Goal: Download file/media

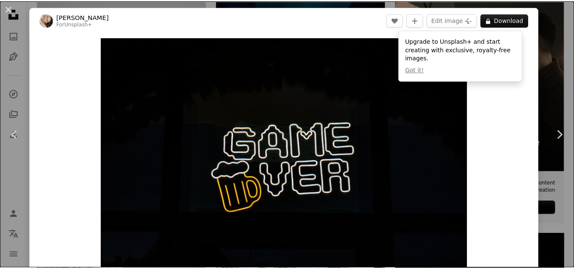
scroll to position [116, 0]
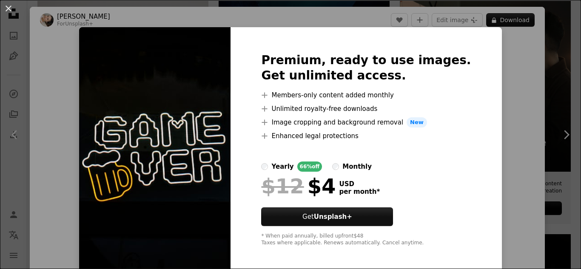
click at [556, 148] on div "An X shape Premium, ready to use images. Get unlimited access. A plus sign Memb…" at bounding box center [290, 134] width 581 height 269
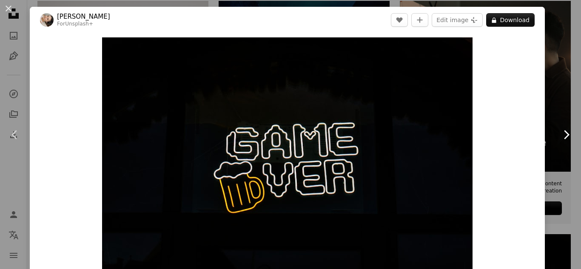
click at [554, 142] on link "Chevron right" at bounding box center [566, 135] width 30 height 82
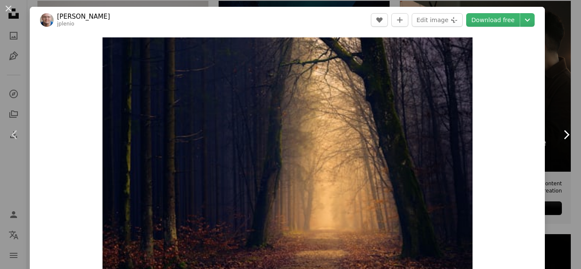
click at [554, 142] on link "Chevron right" at bounding box center [566, 135] width 30 height 82
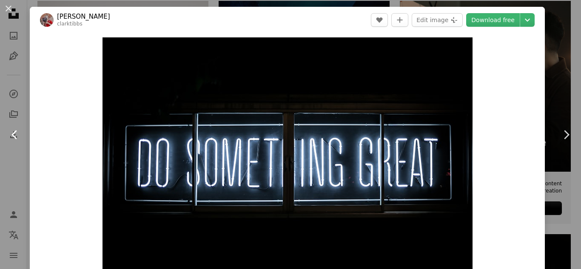
click at [15, 126] on link "Chevron left" at bounding box center [15, 135] width 30 height 82
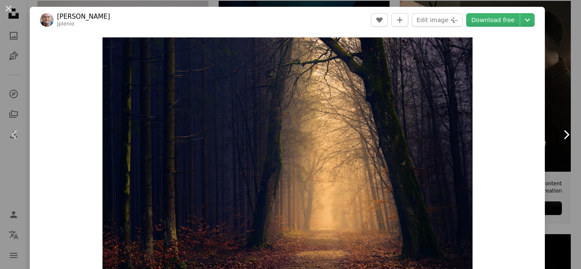
click at [557, 121] on link "Chevron right" at bounding box center [566, 135] width 30 height 82
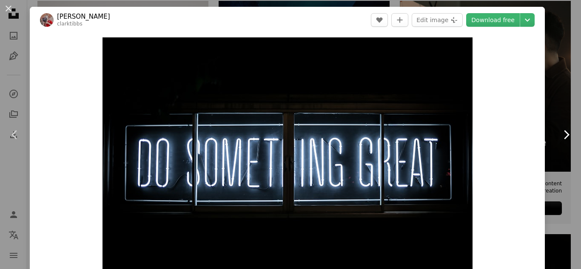
click at [557, 121] on link "Chevron right" at bounding box center [566, 135] width 30 height 82
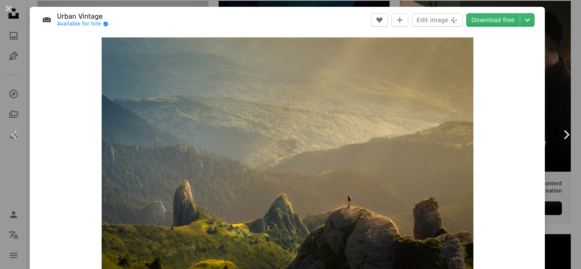
click at [557, 121] on link "Chevron right" at bounding box center [566, 135] width 30 height 82
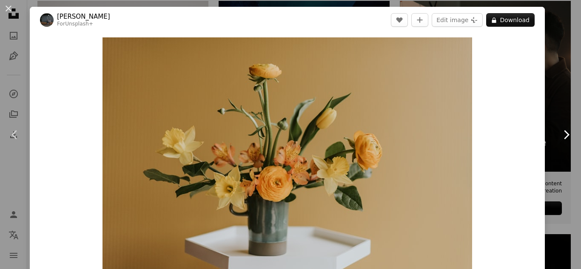
click at [559, 130] on icon "Chevron right" at bounding box center [566, 135] width 14 height 14
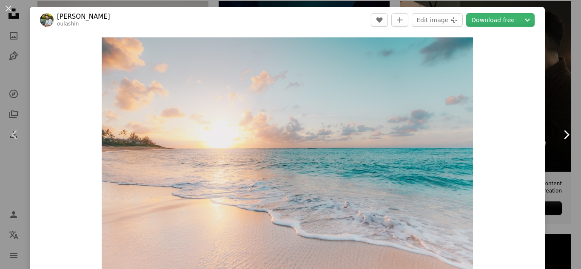
click at [559, 130] on icon "Chevron right" at bounding box center [566, 135] width 14 height 14
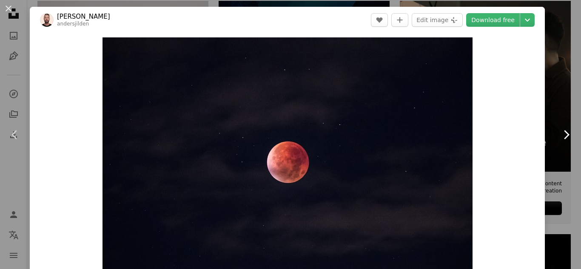
click at [559, 130] on icon "Chevron right" at bounding box center [566, 135] width 14 height 14
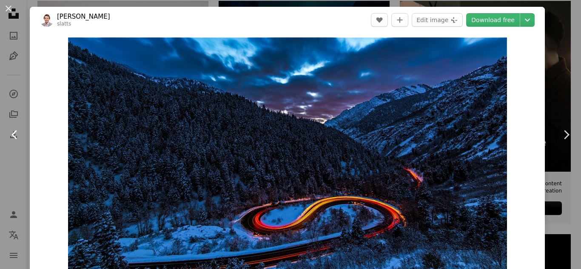
click at [6, 134] on link "Chevron left" at bounding box center [15, 135] width 30 height 82
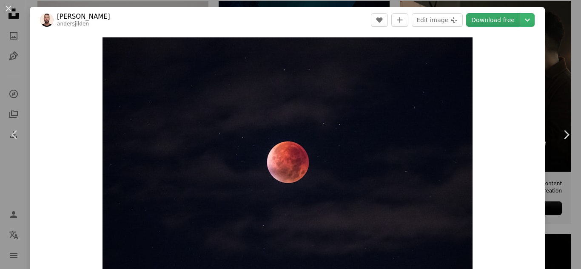
click at [490, 22] on link "Download free" at bounding box center [493, 20] width 54 height 14
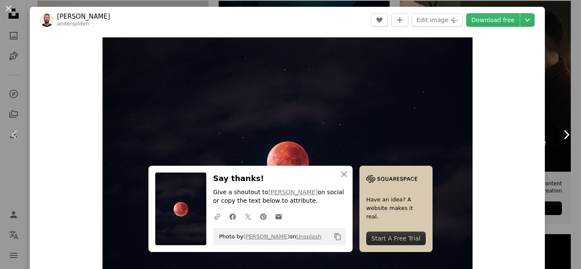
click at [563, 127] on link "Chevron right" at bounding box center [566, 135] width 30 height 82
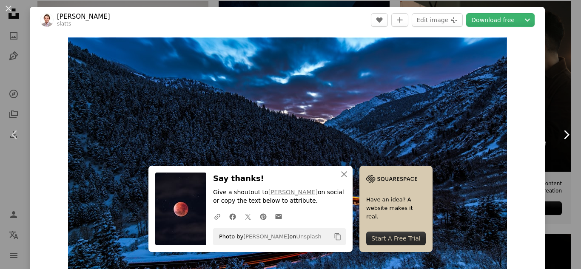
click at [559, 134] on icon "Chevron right" at bounding box center [566, 135] width 14 height 14
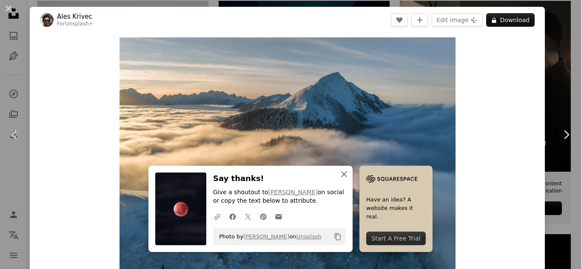
click at [339, 175] on icon "An X shape" at bounding box center [344, 174] width 10 height 10
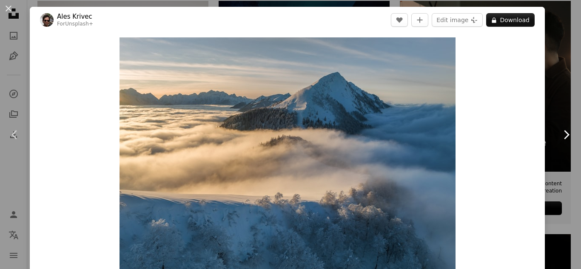
click at [559, 139] on icon "Chevron right" at bounding box center [566, 135] width 14 height 14
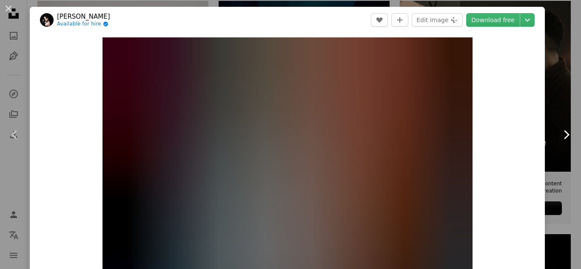
click at [559, 139] on icon "Chevron right" at bounding box center [566, 135] width 14 height 14
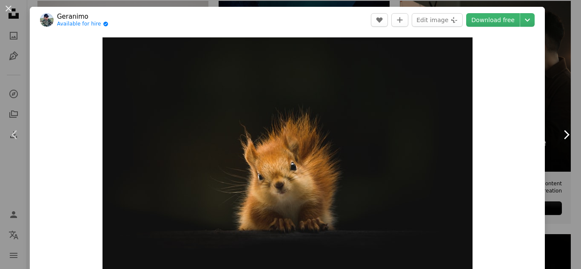
click at [559, 139] on icon "Chevron right" at bounding box center [566, 135] width 14 height 14
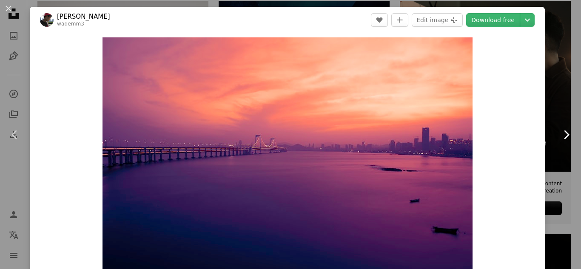
click at [560, 135] on icon "Chevron right" at bounding box center [566, 135] width 14 height 14
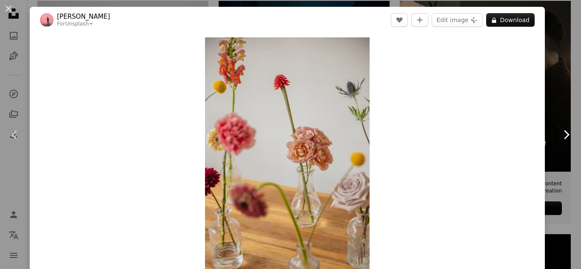
click at [560, 135] on icon "Chevron right" at bounding box center [566, 135] width 14 height 14
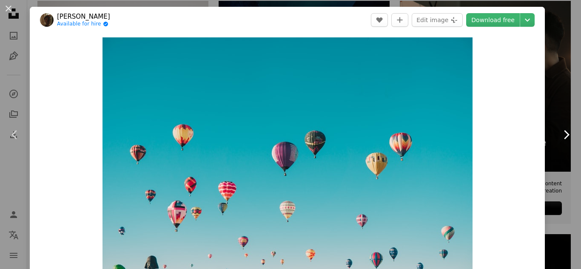
click at [560, 135] on icon "Chevron right" at bounding box center [566, 135] width 14 height 14
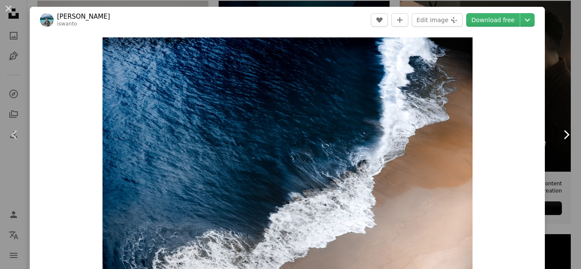
click at [560, 135] on icon "Chevron right" at bounding box center [566, 135] width 14 height 14
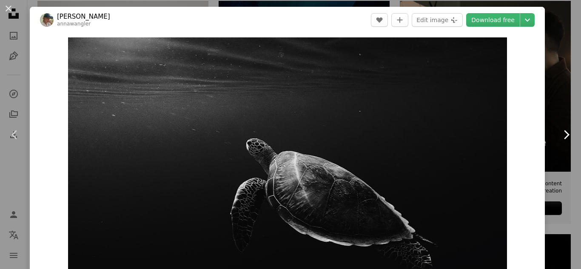
click at [560, 135] on icon "Chevron right" at bounding box center [566, 135] width 14 height 14
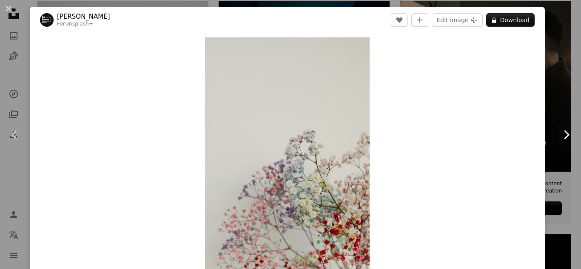
click at [560, 135] on icon "Chevron right" at bounding box center [566, 135] width 14 height 14
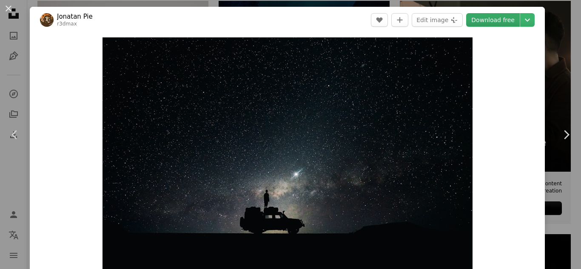
click at [495, 24] on link "Download free" at bounding box center [493, 20] width 54 height 14
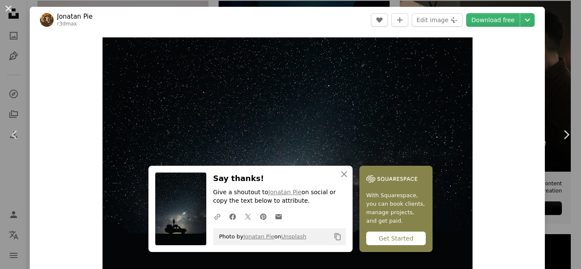
click at [10, 7] on button "An X shape" at bounding box center [8, 8] width 10 height 10
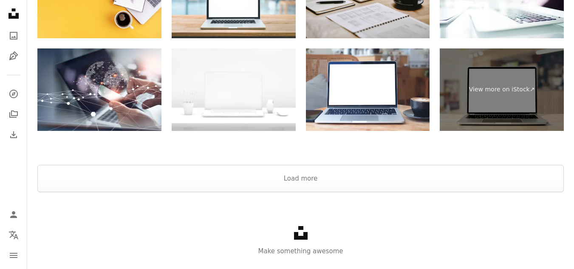
scroll to position [2195, 0]
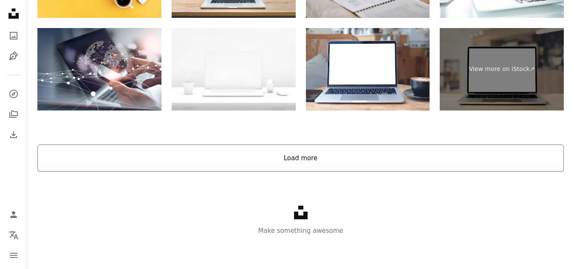
click at [424, 158] on button "Load more" at bounding box center [300, 158] width 527 height 27
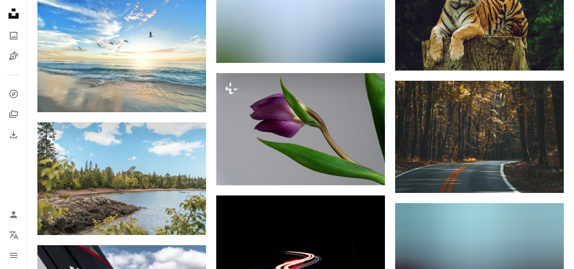
scroll to position [13853, 0]
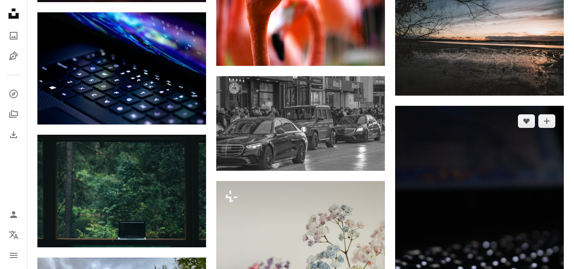
click at [412, 150] on img at bounding box center [479, 232] width 169 height 253
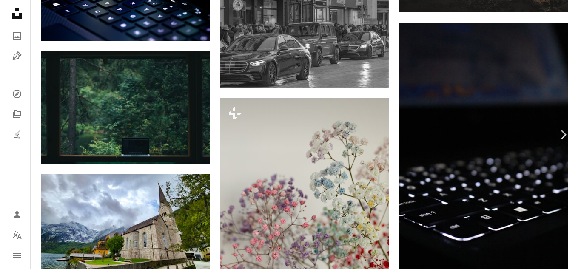
scroll to position [15803, 0]
